Goal: Task Accomplishment & Management: Manage account settings

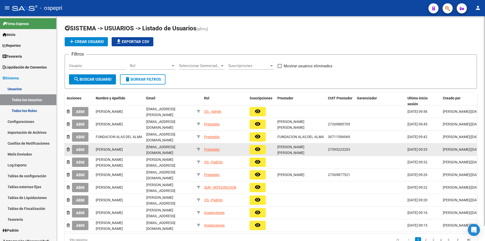
click at [83, 151] on button "ABM" at bounding box center [80, 149] width 16 height 9
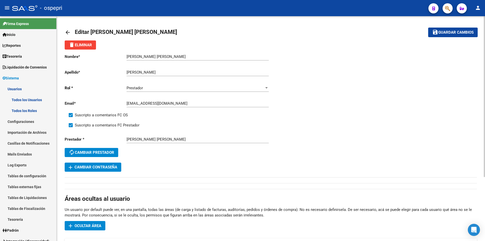
click at [102, 168] on span "add Cambiar Contraseña" at bounding box center [93, 167] width 49 height 5
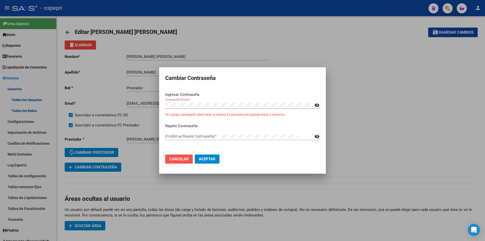
click at [188, 162] on button "Cancelar" at bounding box center [179, 158] width 28 height 9
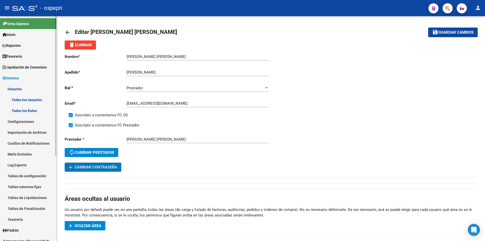
click at [24, 100] on link "Todos los Usuarios" at bounding box center [28, 99] width 56 height 11
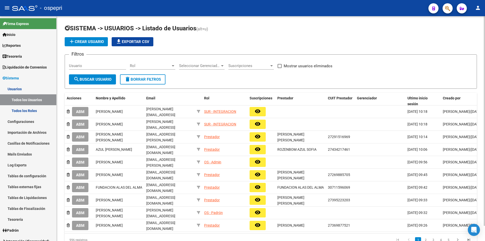
click at [343, 39] on div "add Crear Usuario file_download Exportar CSV" at bounding box center [271, 41] width 412 height 9
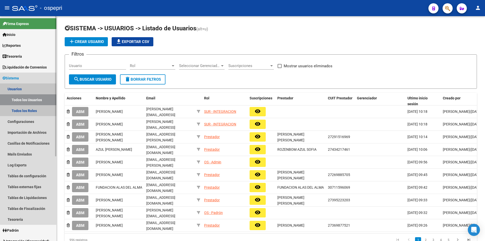
click at [33, 99] on link "Todos los Usuarios" at bounding box center [28, 99] width 56 height 11
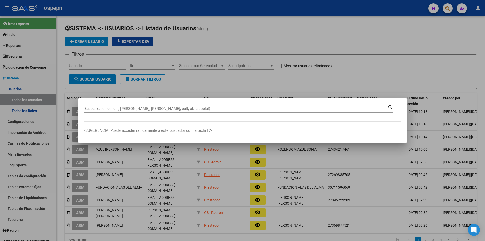
click at [284, 40] on div at bounding box center [242, 120] width 485 height 241
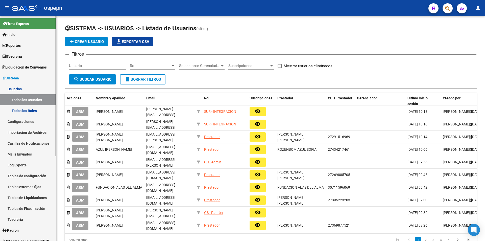
click at [29, 98] on link "Todos los Usuarios" at bounding box center [28, 99] width 56 height 11
